Goal: Obtain resource: Download file/media

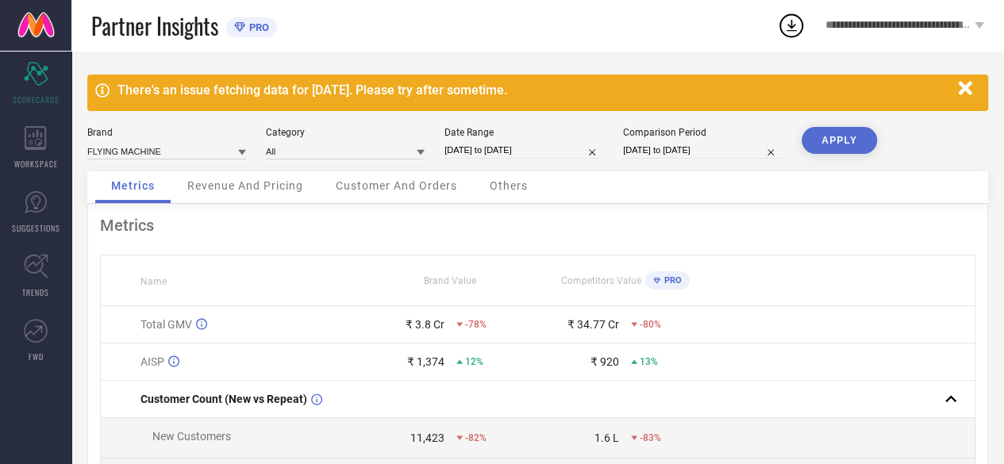
click at [211, 106] on div "There's an issue fetching data for [DATE]. Please try after sometime." at bounding box center [537, 93] width 901 height 36
click at [475, 146] on input "[DATE] to [DATE]" at bounding box center [523, 150] width 159 height 17
select select "6"
select select "2025"
select select "7"
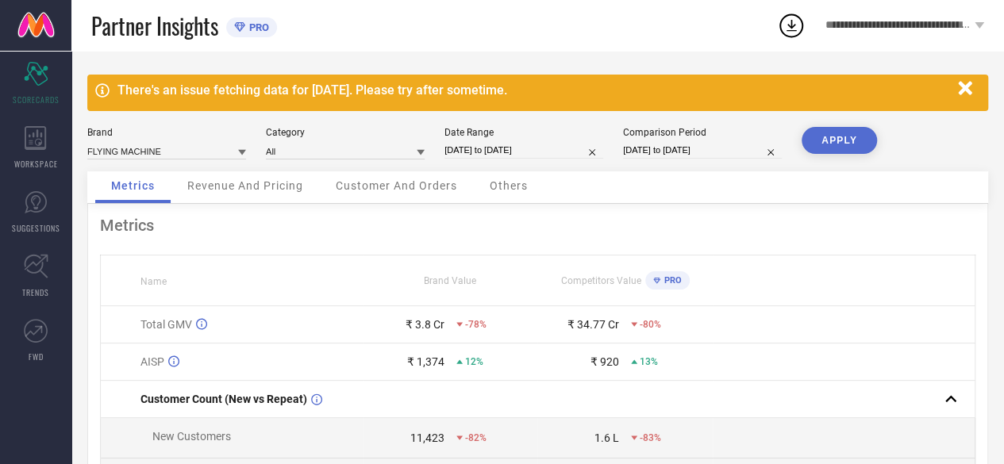
select select "2025"
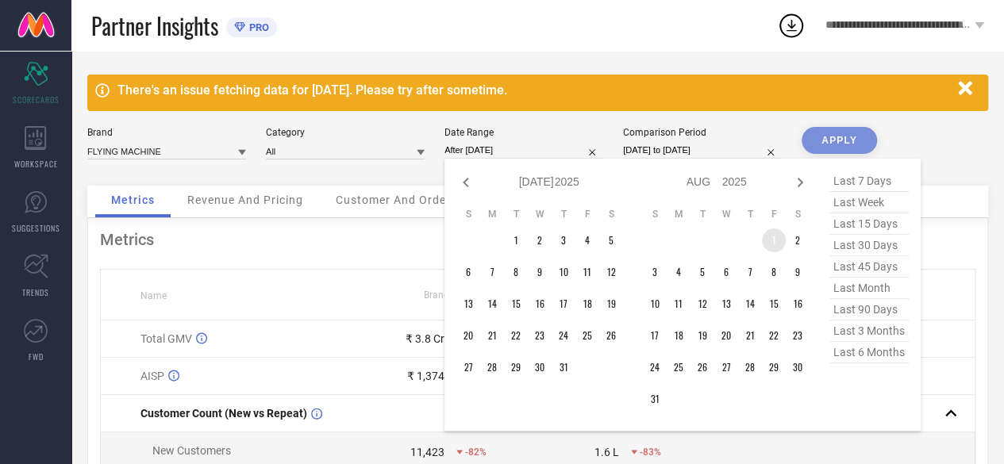
click at [771, 238] on td "1" at bounding box center [774, 241] width 24 height 24
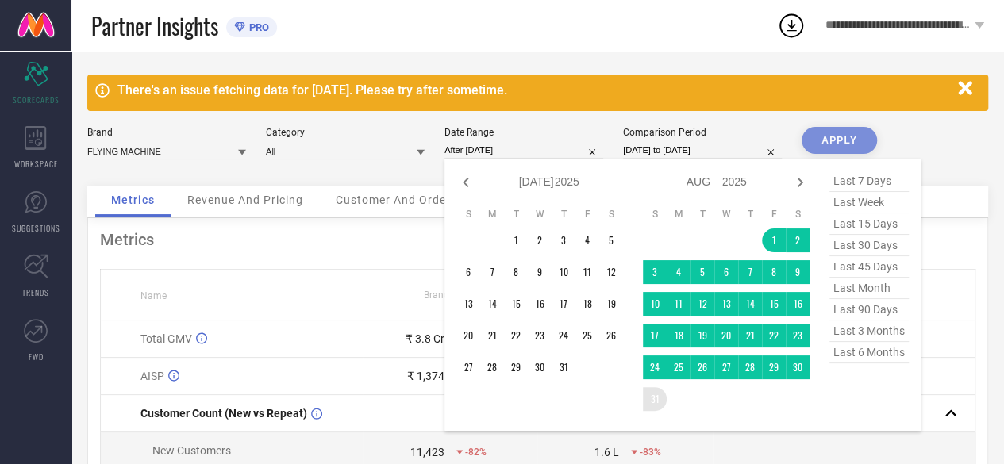
type input "[DATE] to [DATE]"
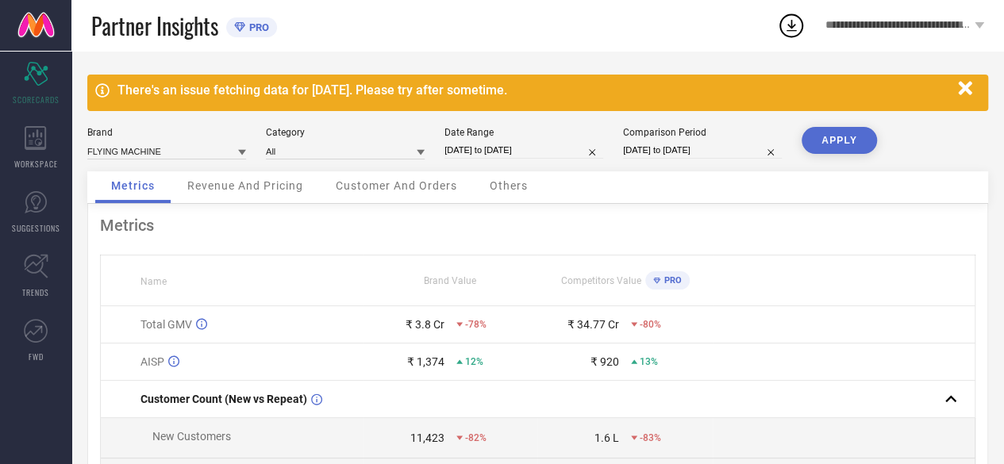
select select "3"
select select "2024"
select select "4"
select select "2024"
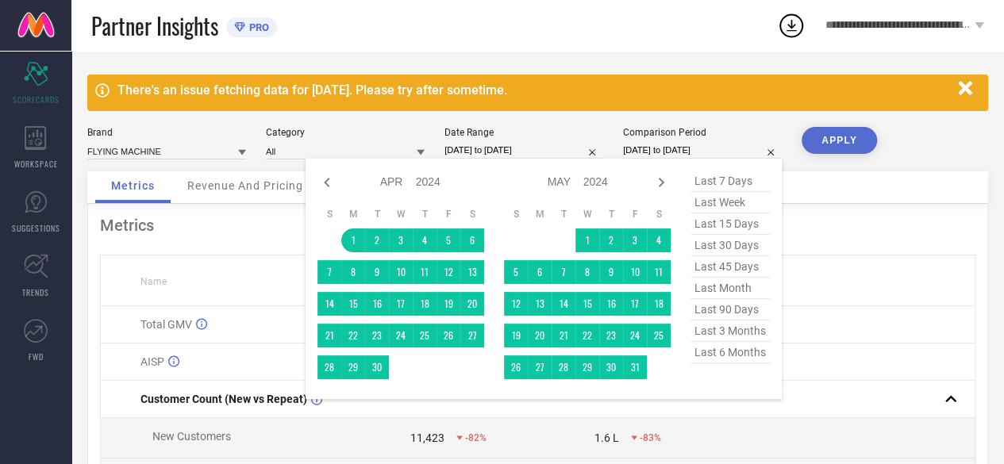
click at [665, 151] on input "[DATE] to [DATE]" at bounding box center [702, 150] width 159 height 17
click at [837, 166] on div "APPLY" at bounding box center [838, 149] width 75 height 44
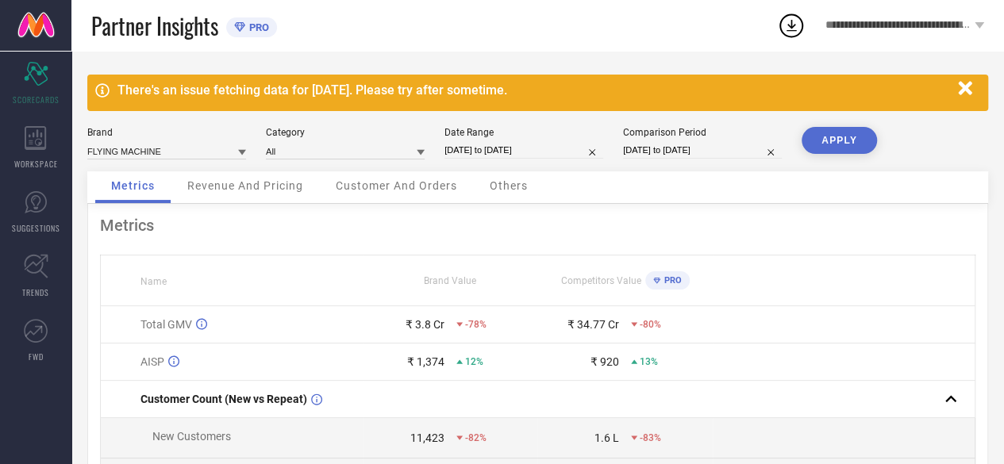
click at [841, 141] on button "APPLY" at bounding box center [838, 140] width 75 height 27
click at [924, 30] on span "**********" at bounding box center [897, 25] width 145 height 13
click at [651, 45] on div "Partner Insights PRO" at bounding box center [434, 25] width 686 height 51
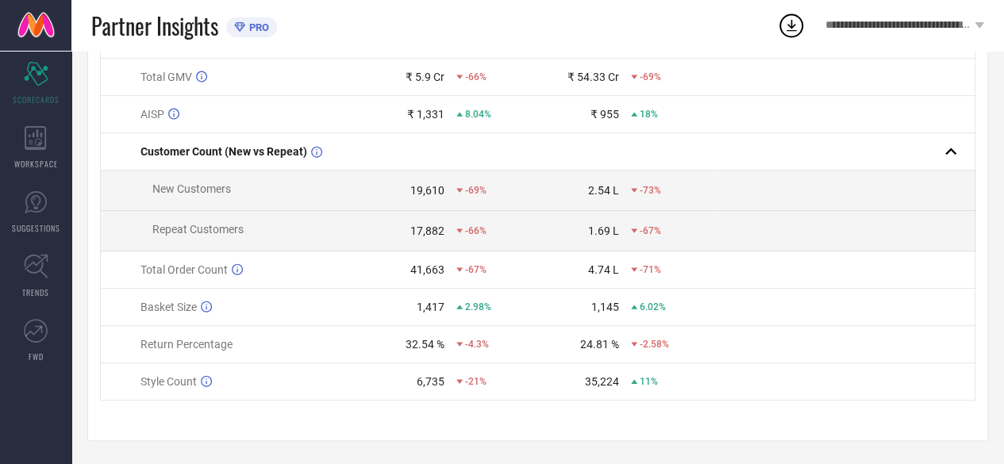
scroll to position [251, 0]
click at [32, 269] on icon at bounding box center [36, 266] width 25 height 25
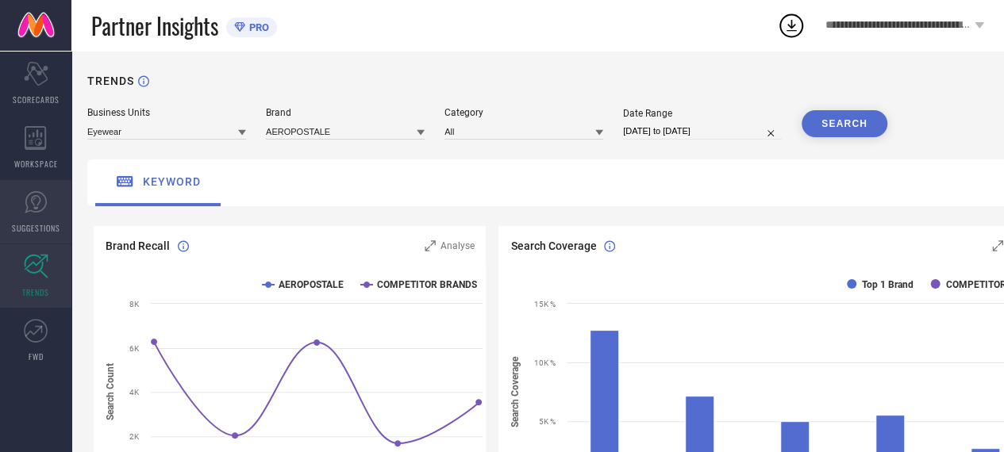
click at [48, 212] on link "SUGGESTIONS" at bounding box center [35, 211] width 71 height 63
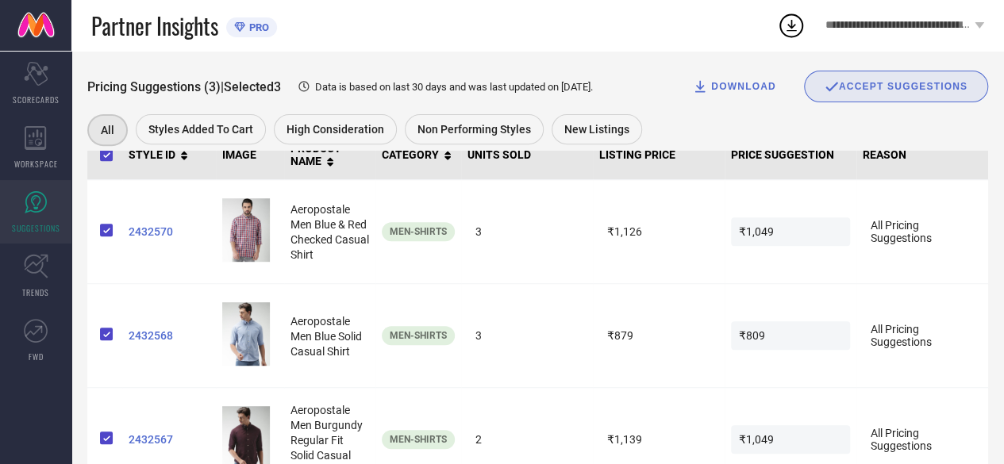
scroll to position [304, 0]
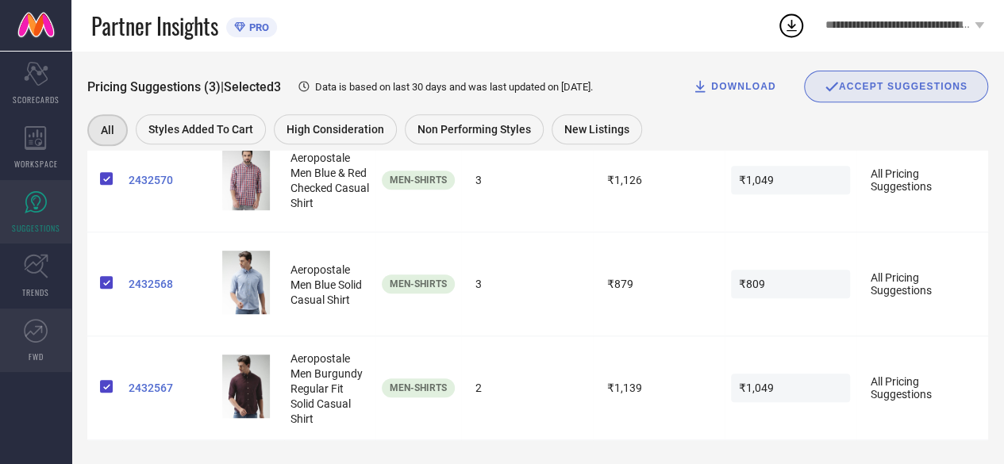
click at [36, 322] on icon at bounding box center [36, 331] width 24 height 24
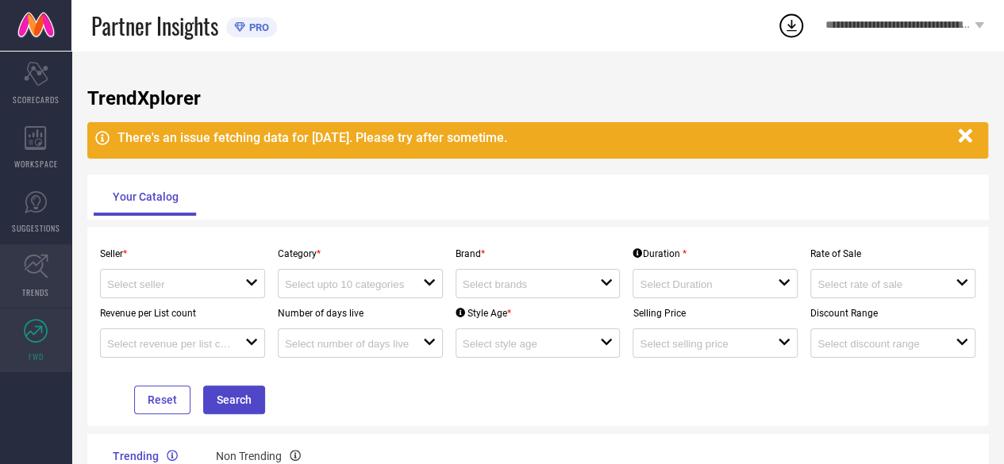
click at [38, 266] on icon at bounding box center [36, 266] width 25 height 25
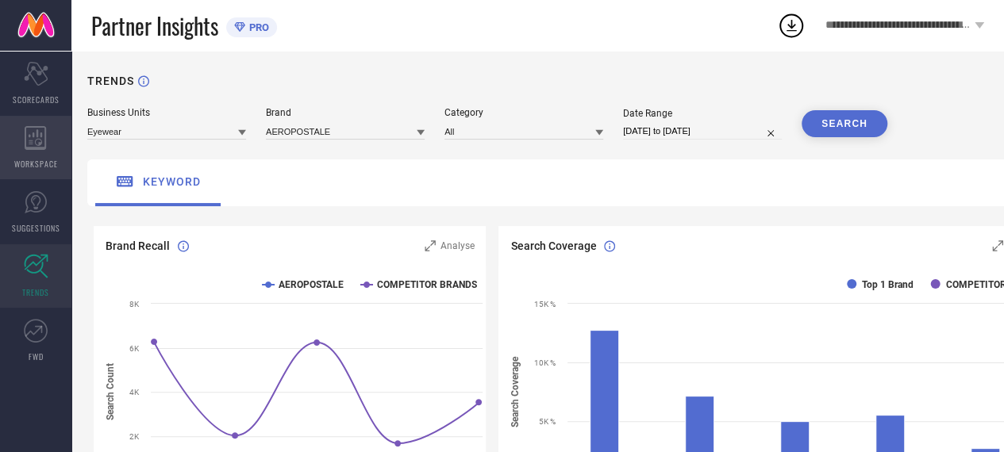
click at [36, 148] on icon at bounding box center [35, 138] width 21 height 24
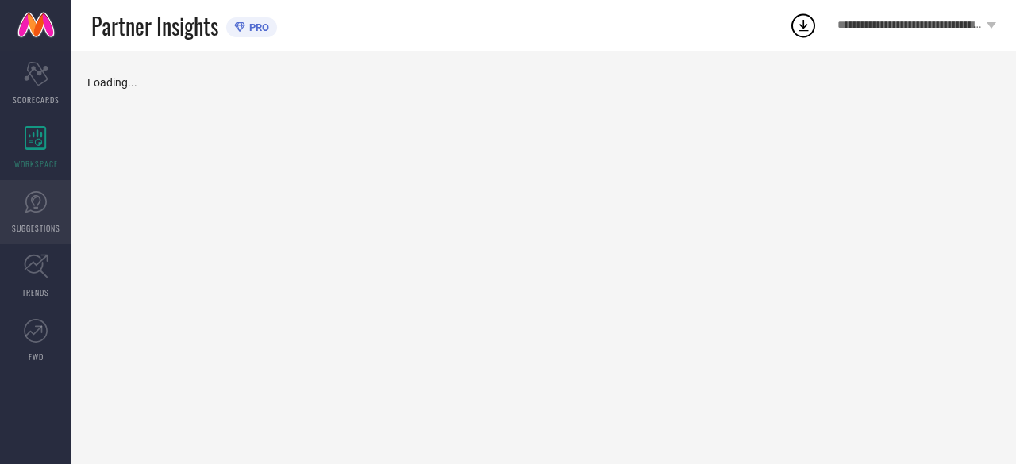
click at [43, 199] on icon at bounding box center [36, 202] width 24 height 24
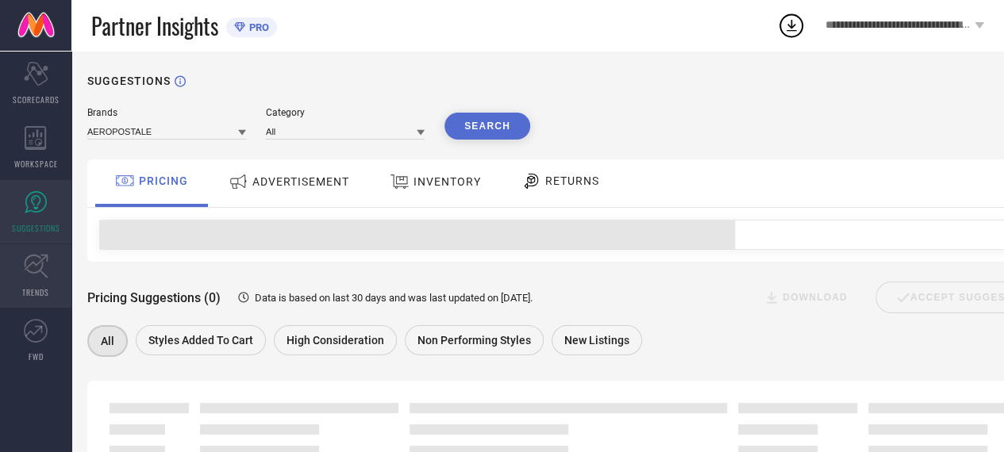
click at [21, 282] on link "TRENDS" at bounding box center [35, 275] width 71 height 63
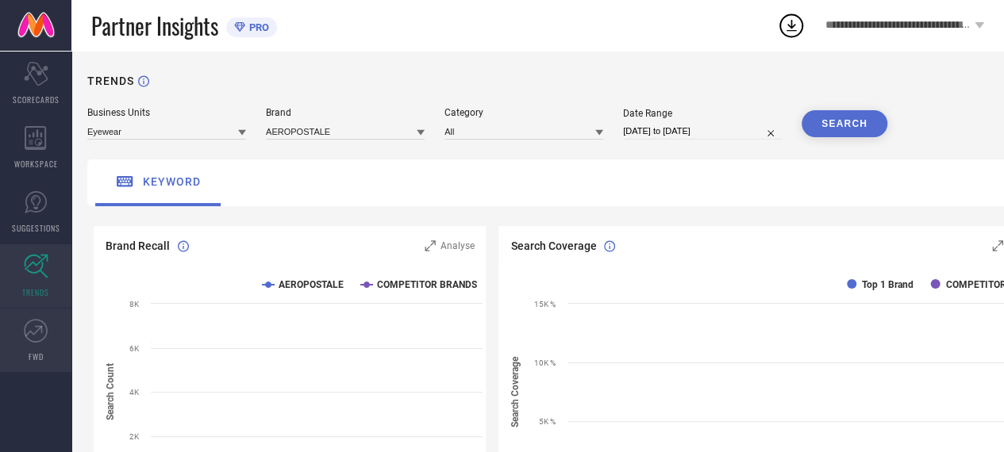
click at [28, 327] on icon at bounding box center [36, 331] width 24 height 24
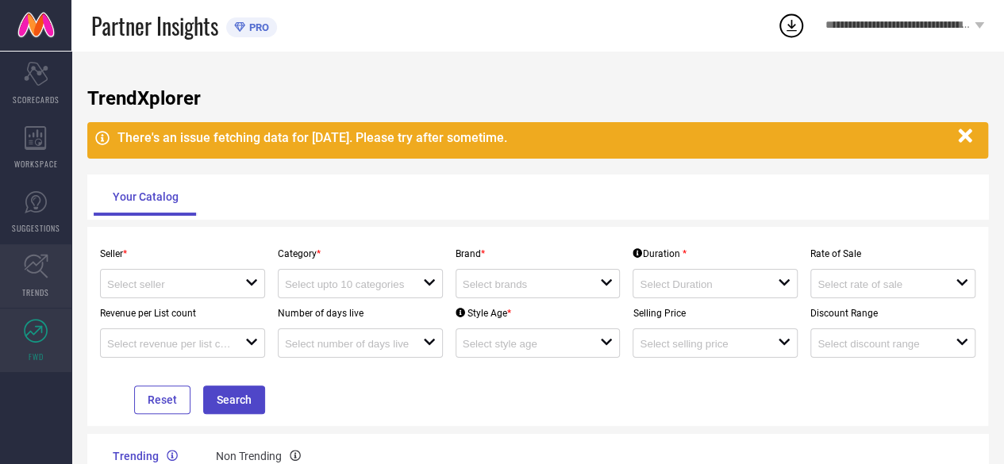
click at [33, 266] on icon at bounding box center [36, 266] width 25 height 25
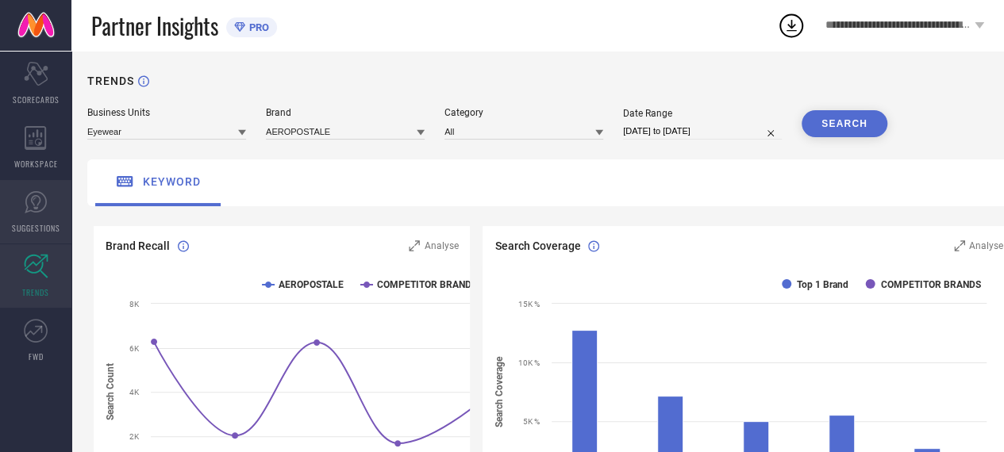
click at [29, 217] on link "SUGGESTIONS" at bounding box center [35, 211] width 71 height 63
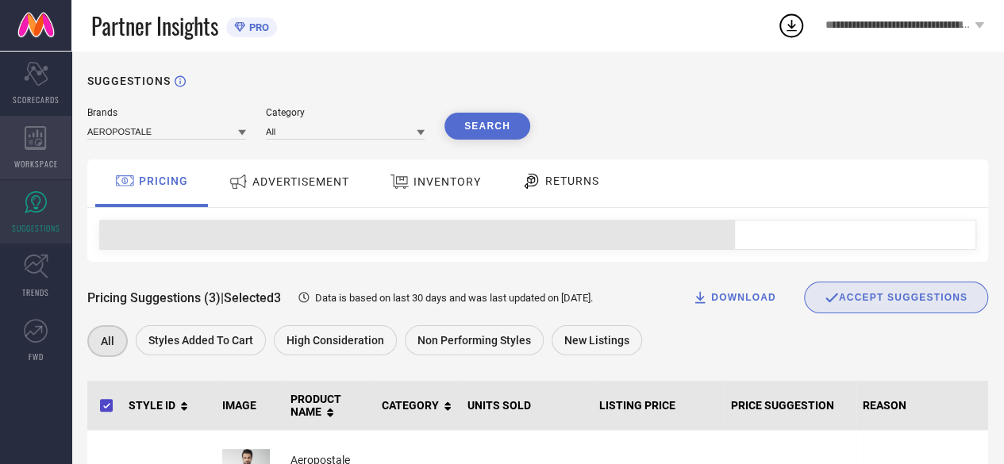
click at [32, 137] on icon at bounding box center [36, 138] width 22 height 24
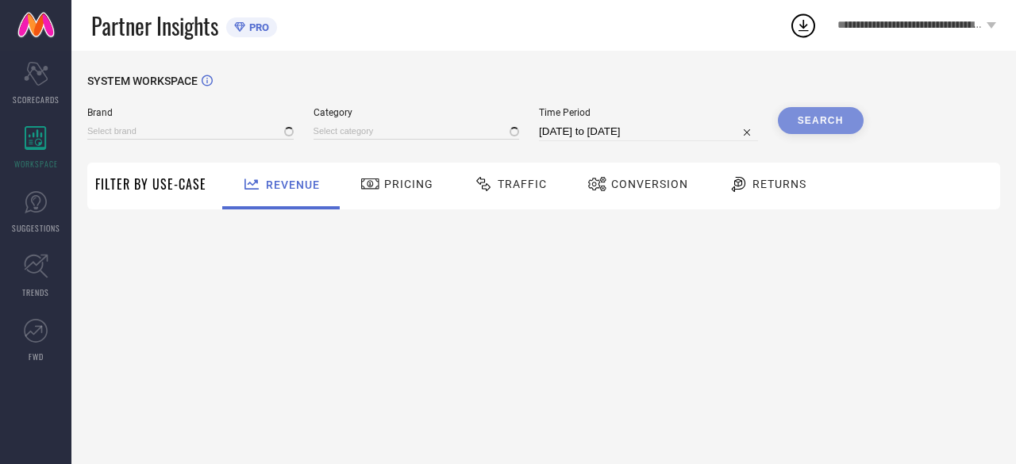
type input "AEROPOSTALE"
type input "All"
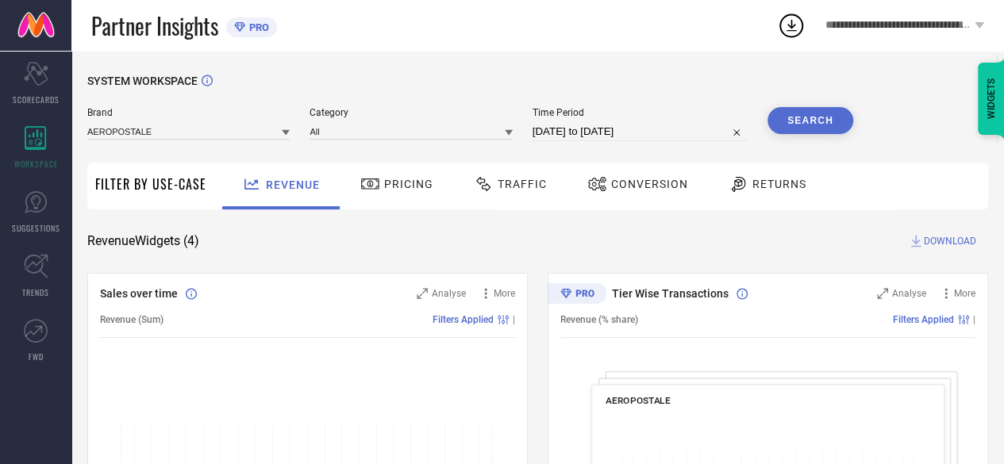
click at [199, 121] on div "Brand AEROPOSTALE" at bounding box center [188, 124] width 202 height 34
click at [532, 196] on div "Traffic" at bounding box center [510, 184] width 81 height 27
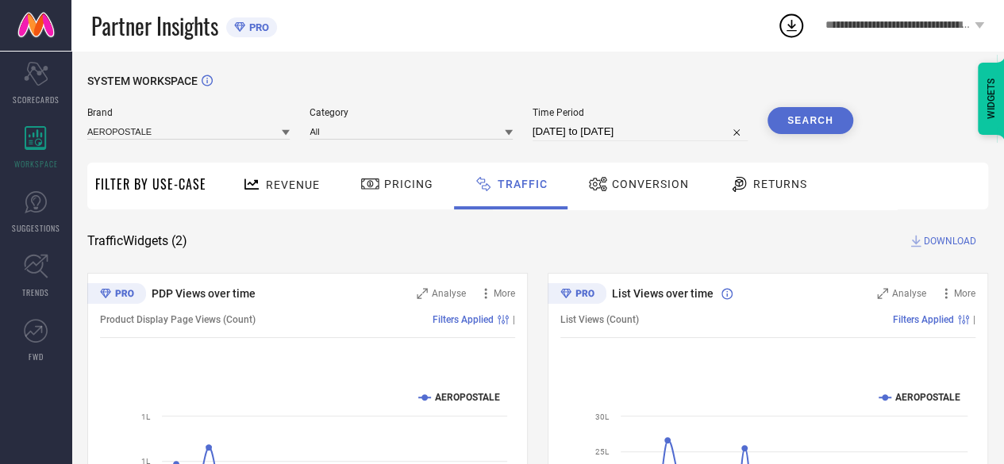
click at [632, 179] on span "Conversion" at bounding box center [650, 184] width 77 height 13
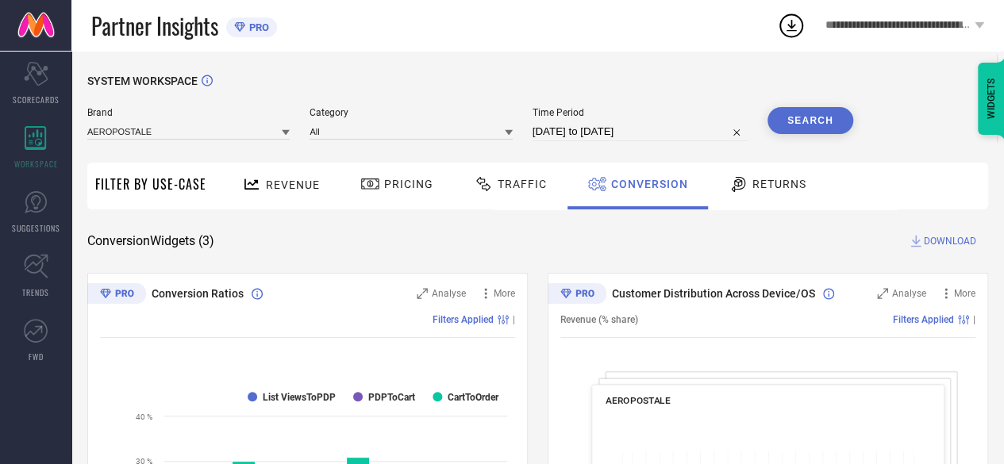
click at [286, 133] on icon at bounding box center [286, 133] width 8 height 6
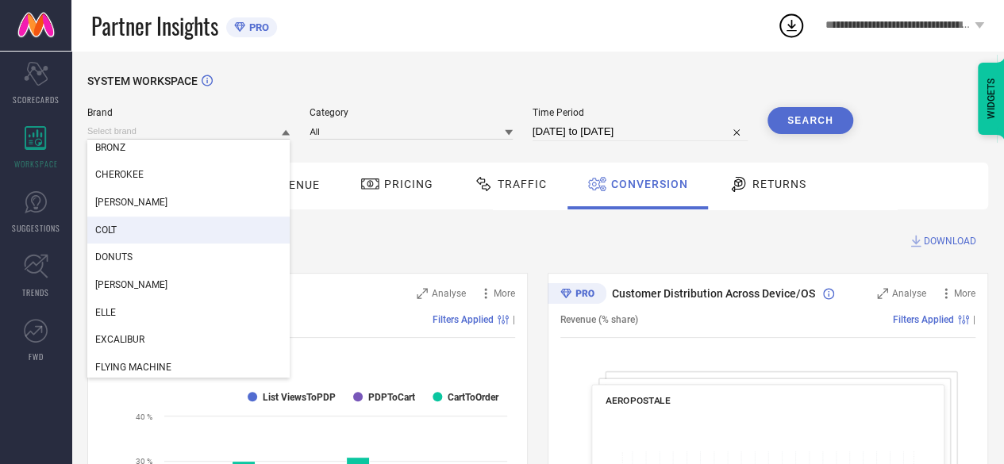
scroll to position [257, 0]
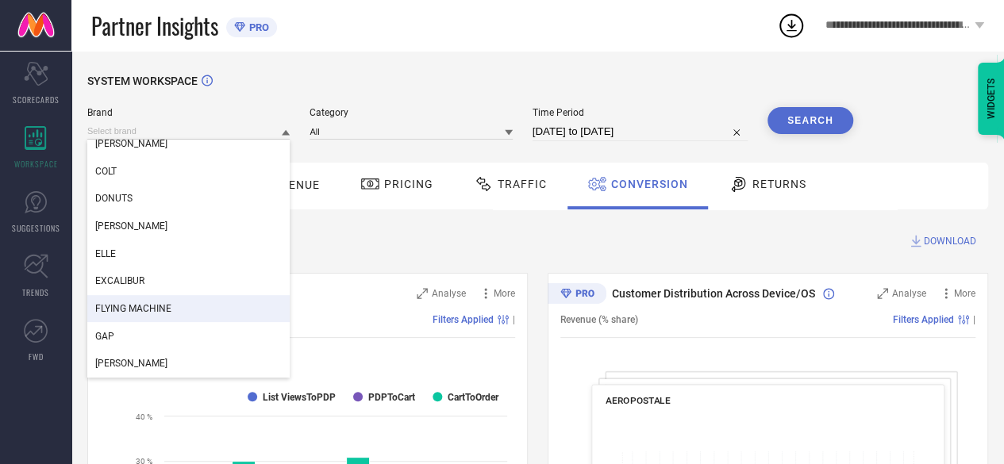
click at [196, 298] on div "FLYING MACHINE" at bounding box center [188, 308] width 202 height 27
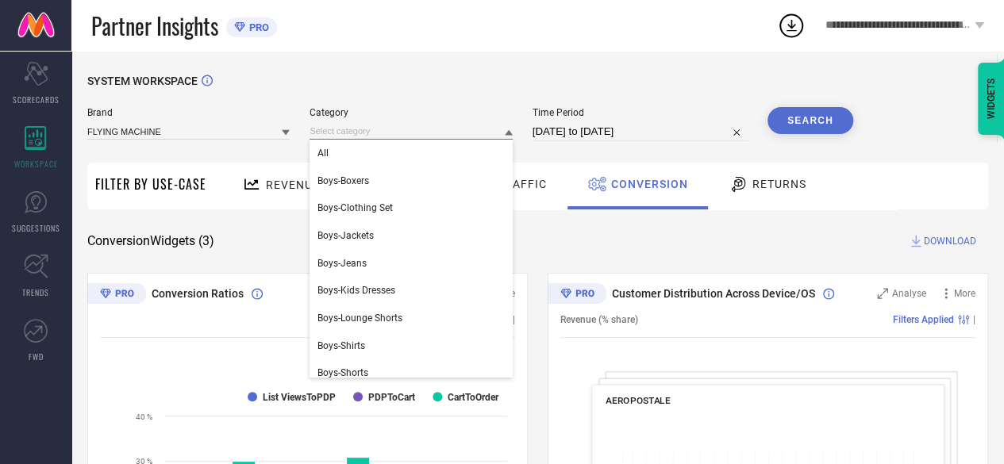
click at [450, 133] on input at bounding box center [410, 131] width 202 height 17
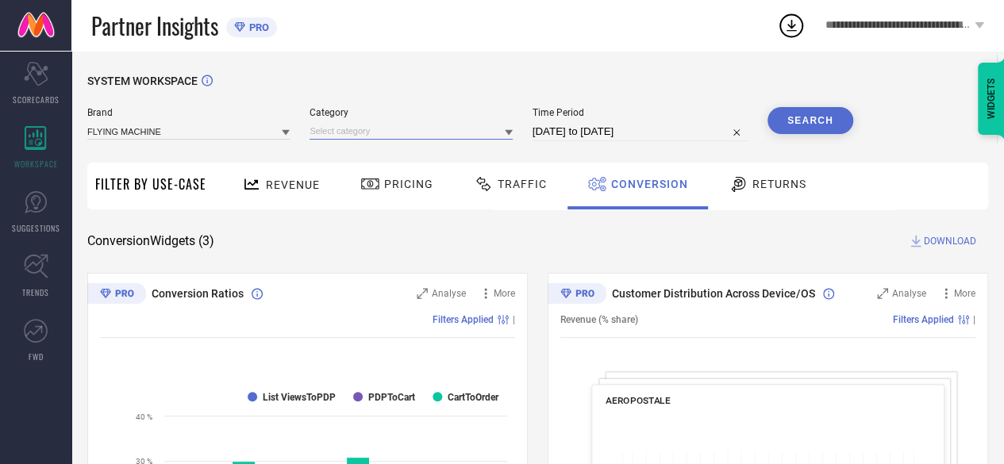
click at [501, 132] on input at bounding box center [410, 131] width 202 height 17
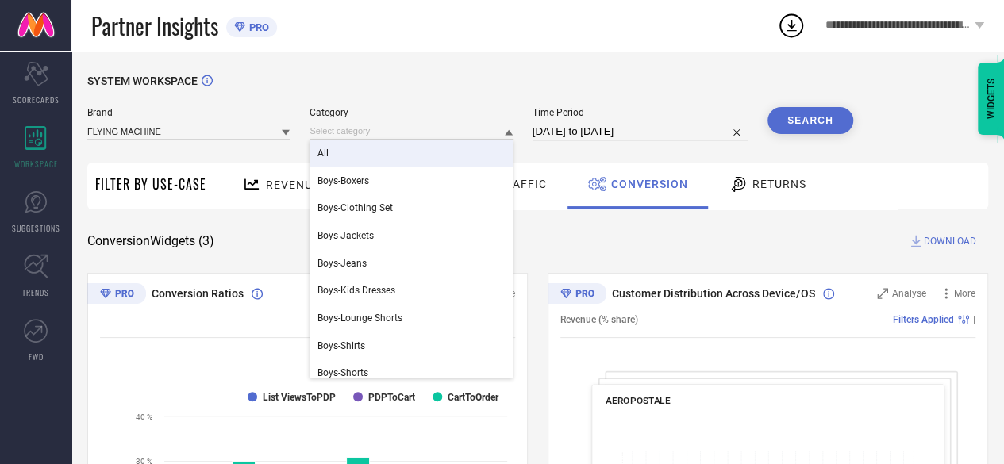
click at [476, 167] on div "All" at bounding box center [410, 153] width 202 height 27
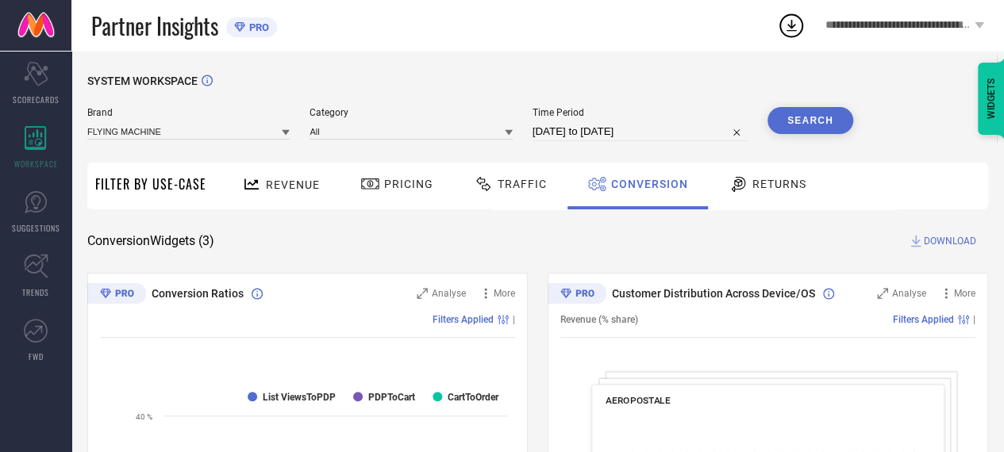
select select "7"
select select "2025"
select select "8"
select select "2025"
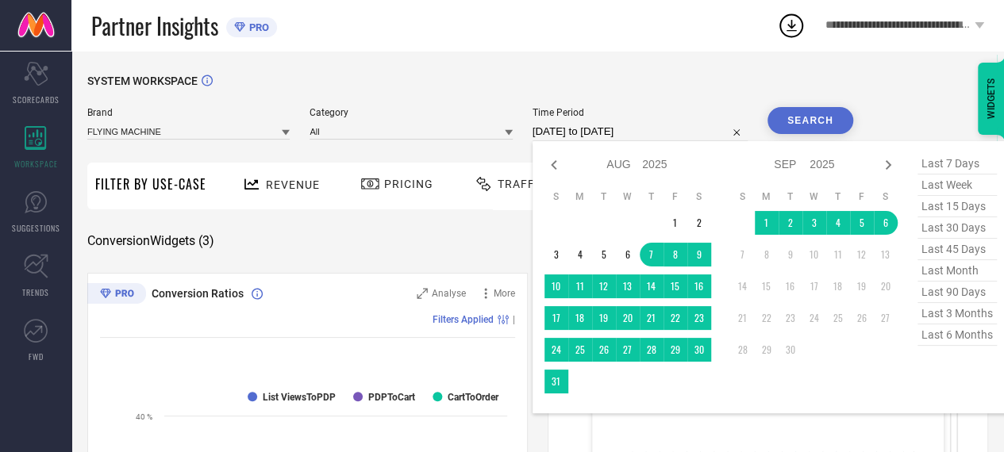
click at [612, 129] on input "[DATE] to [DATE]" at bounding box center [639, 131] width 215 height 19
click at [674, 221] on td "1" at bounding box center [675, 223] width 24 height 24
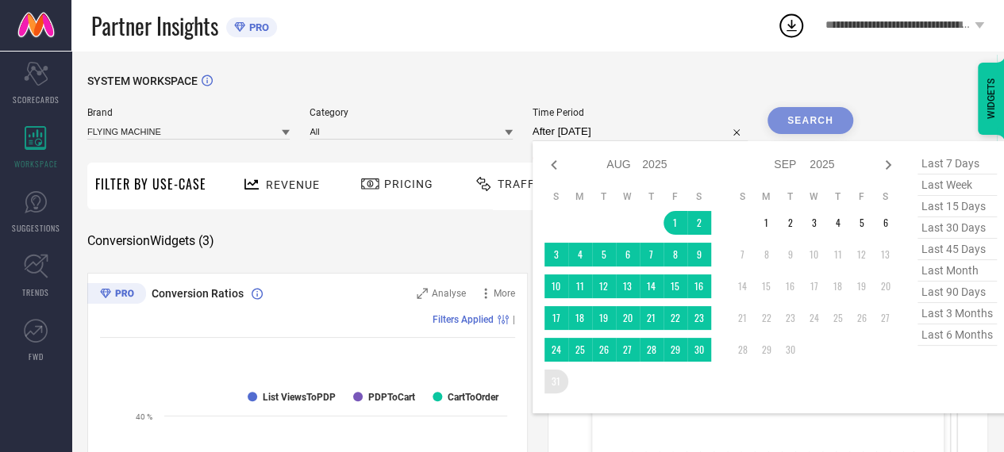
type input "[DATE] to [DATE]"
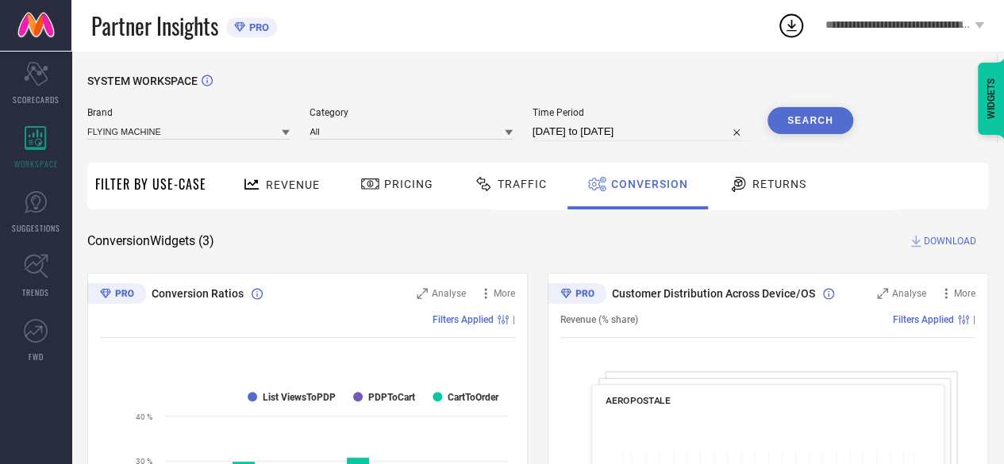
click at [820, 117] on button "Search" at bounding box center [810, 120] width 86 height 27
click at [965, 234] on span "DOWNLOAD" at bounding box center [950, 241] width 52 height 16
click at [792, 24] on icon at bounding box center [791, 25] width 29 height 29
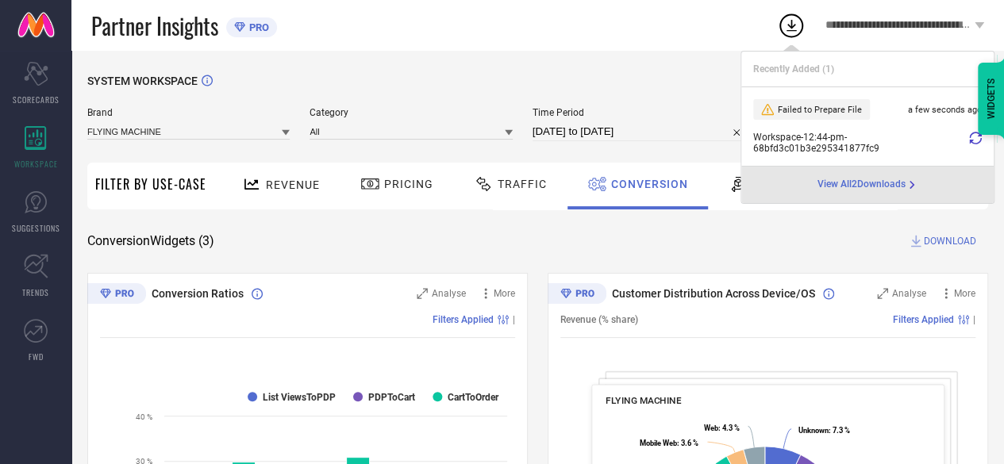
click at [978, 140] on icon at bounding box center [975, 138] width 13 height 13
